Goal: Task Accomplishment & Management: Manage account settings

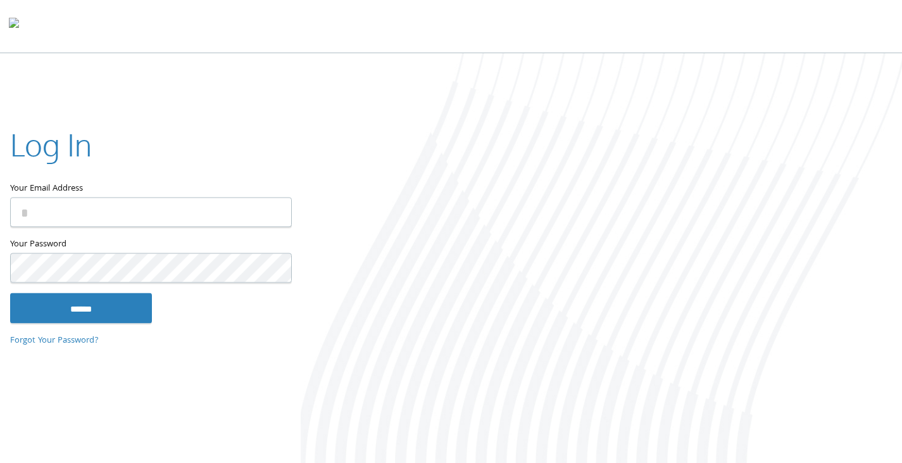
click at [159, 204] on input "Your Email Address" at bounding box center [151, 212] width 282 height 30
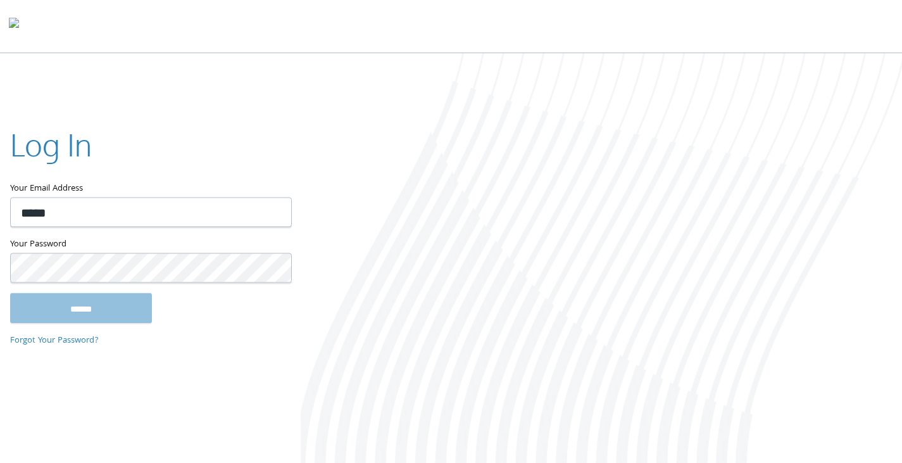
type input "**********"
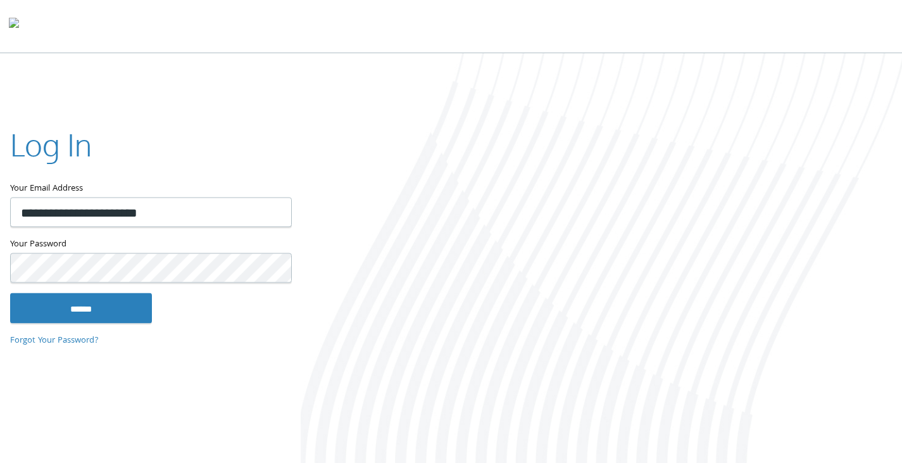
click at [10, 292] on input "******" at bounding box center [81, 307] width 142 height 30
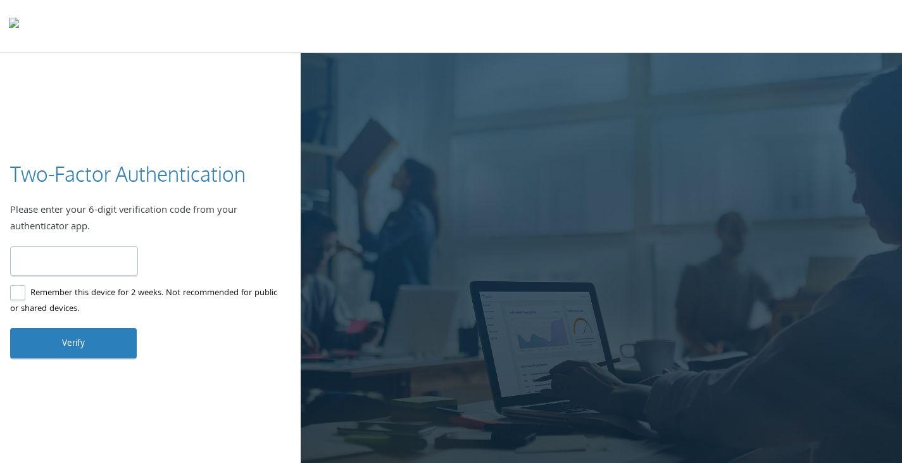
type input "******"
